Goal: Obtain resource: Obtain resource

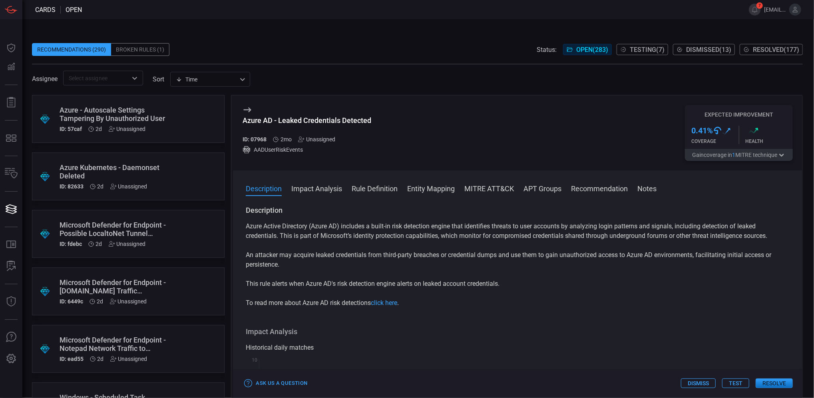
click at [360, 189] on button "Rule Definition" at bounding box center [375, 188] width 46 height 10
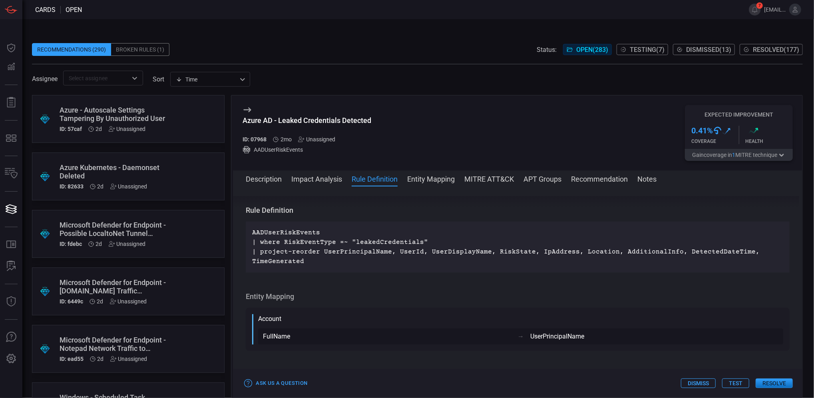
scroll to position [250, 0]
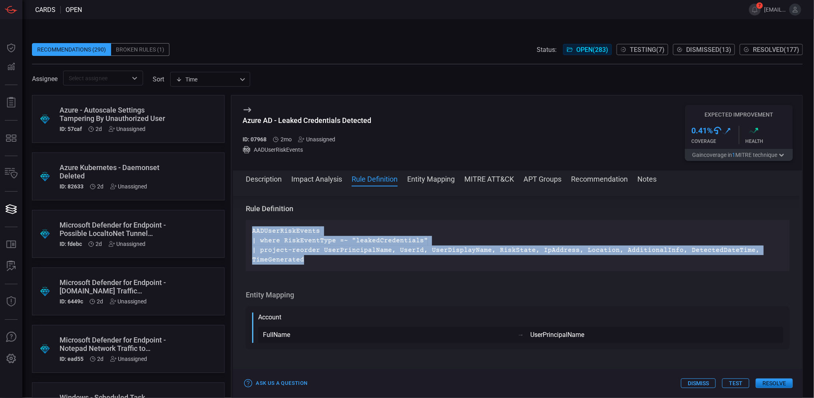
drag, startPoint x: 318, startPoint y: 262, endPoint x: 250, endPoint y: 231, distance: 73.7
click at [250, 231] on div "AADUserRiskEvents | where RiskEventType =~ "leakedCredentials" | project-reorde…" at bounding box center [518, 245] width 544 height 51
copy p "AADUserRiskEvents | where RiskEventType =~ "leakedCredentials" | project-reorde…"
click at [327, 262] on p "AADUserRiskEvents | where RiskEventType =~ "leakedCredentials" | project-reorde…" at bounding box center [517, 245] width 531 height 38
drag, startPoint x: 311, startPoint y: 260, endPoint x: 228, endPoint y: 228, distance: 89.0
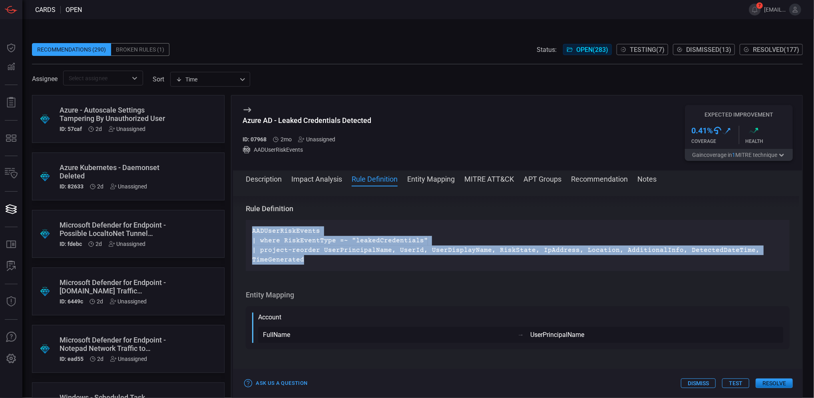
click at [228, 228] on div ".suggested_cards_icon{fill:url(#suggested_cards_icon);} Azure - Autoscale Setti…" at bounding box center [417, 246] width 771 height 303
copy p "AADUserRiskEvents | where RiskEventType =~ "leakedCredentials" | project-reorde…"
click at [256, 182] on button "Description" at bounding box center [264, 179] width 36 height 10
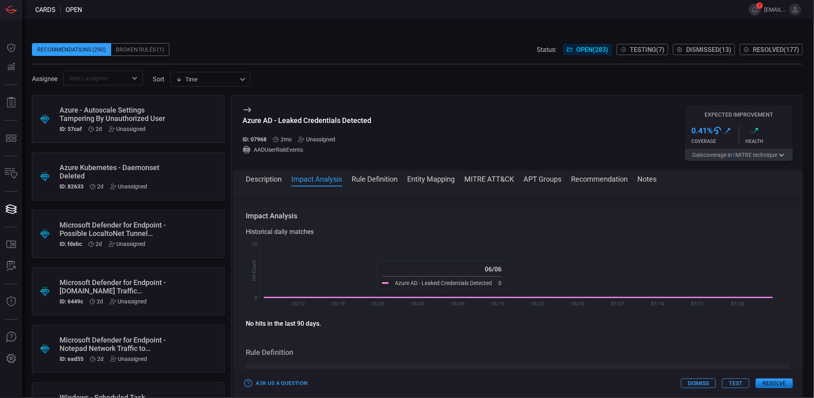
scroll to position [0, 0]
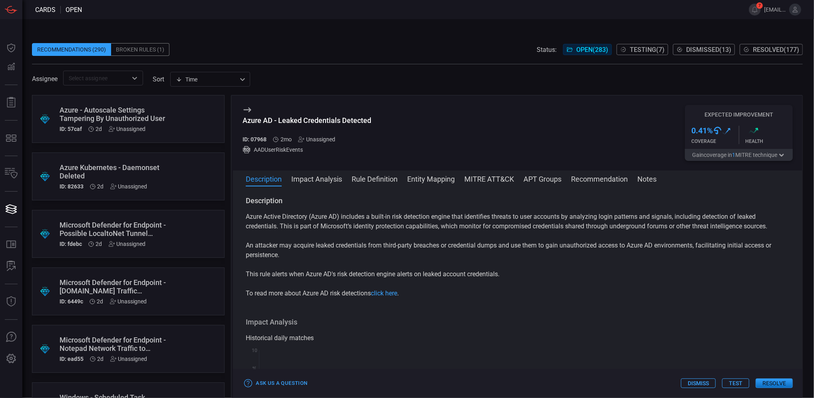
click at [361, 177] on button "Rule Definition" at bounding box center [375, 179] width 46 height 10
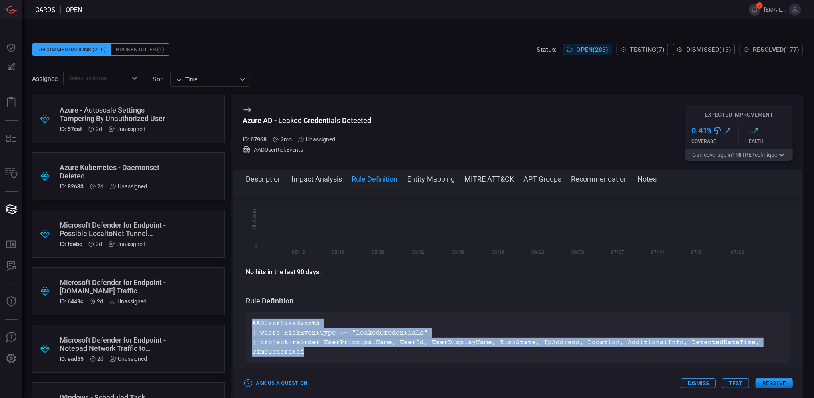
scroll to position [250, 0]
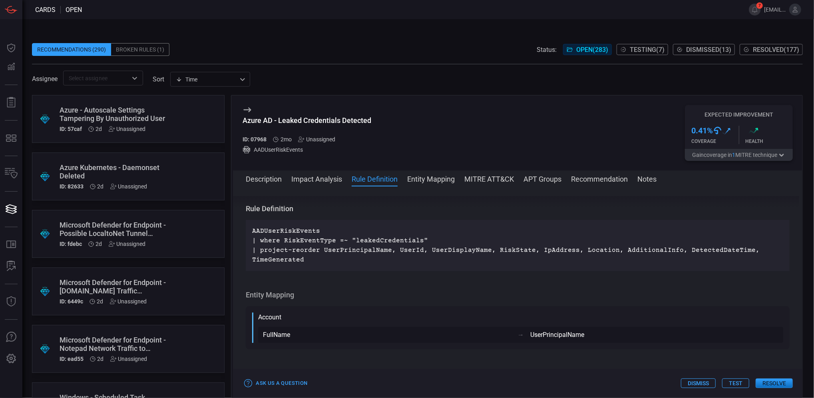
click at [484, 135] on div "Azure AD - Leaked Credentials Detected ID: 07968 2mo Unassigned AADUserRiskEven…" at bounding box center [517, 132] width 569 height 75
